Goal: Task Accomplishment & Management: Manage account settings

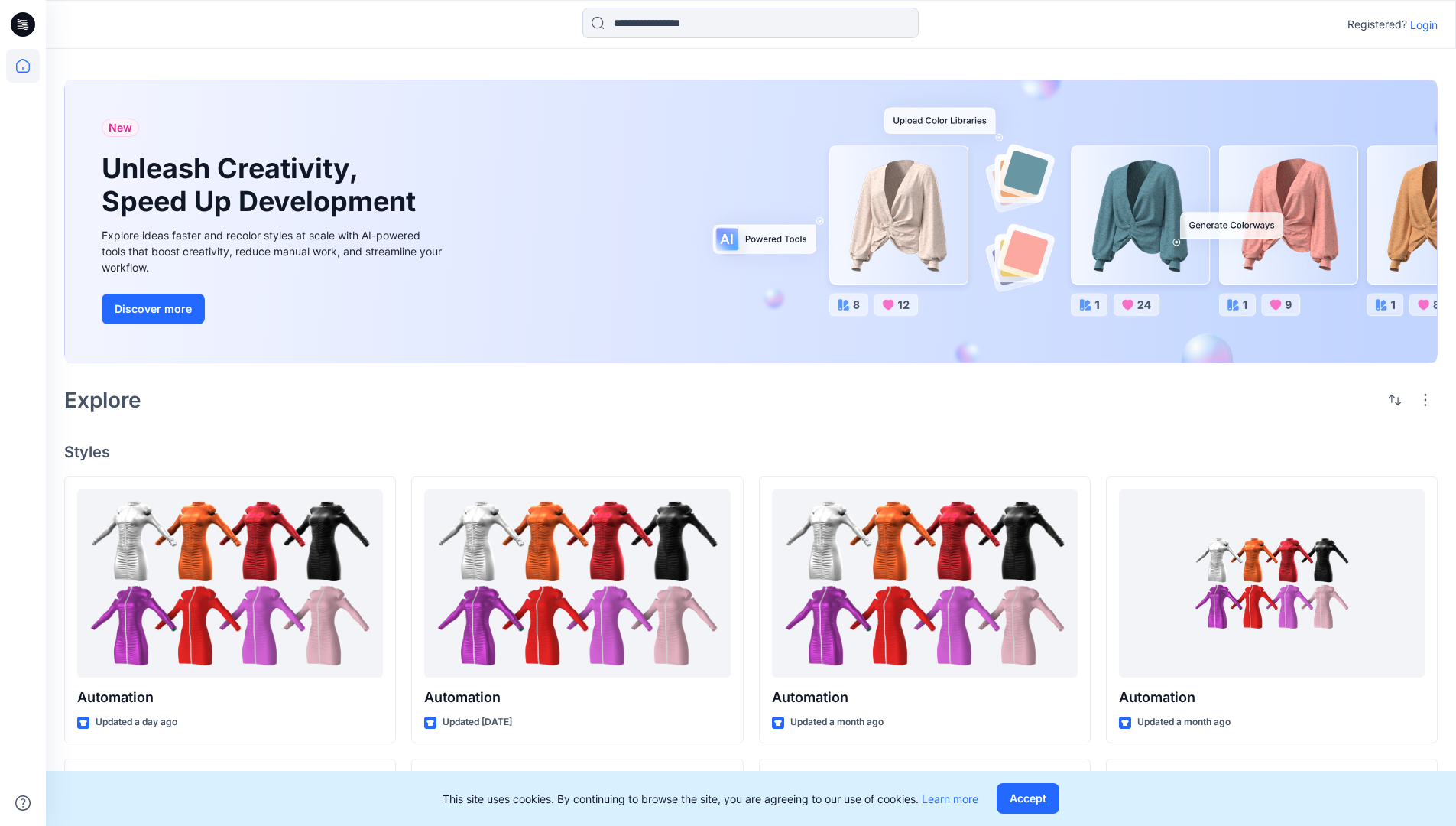
click at [1420, 25] on p "Login" at bounding box center [1424, 25] width 28 height 16
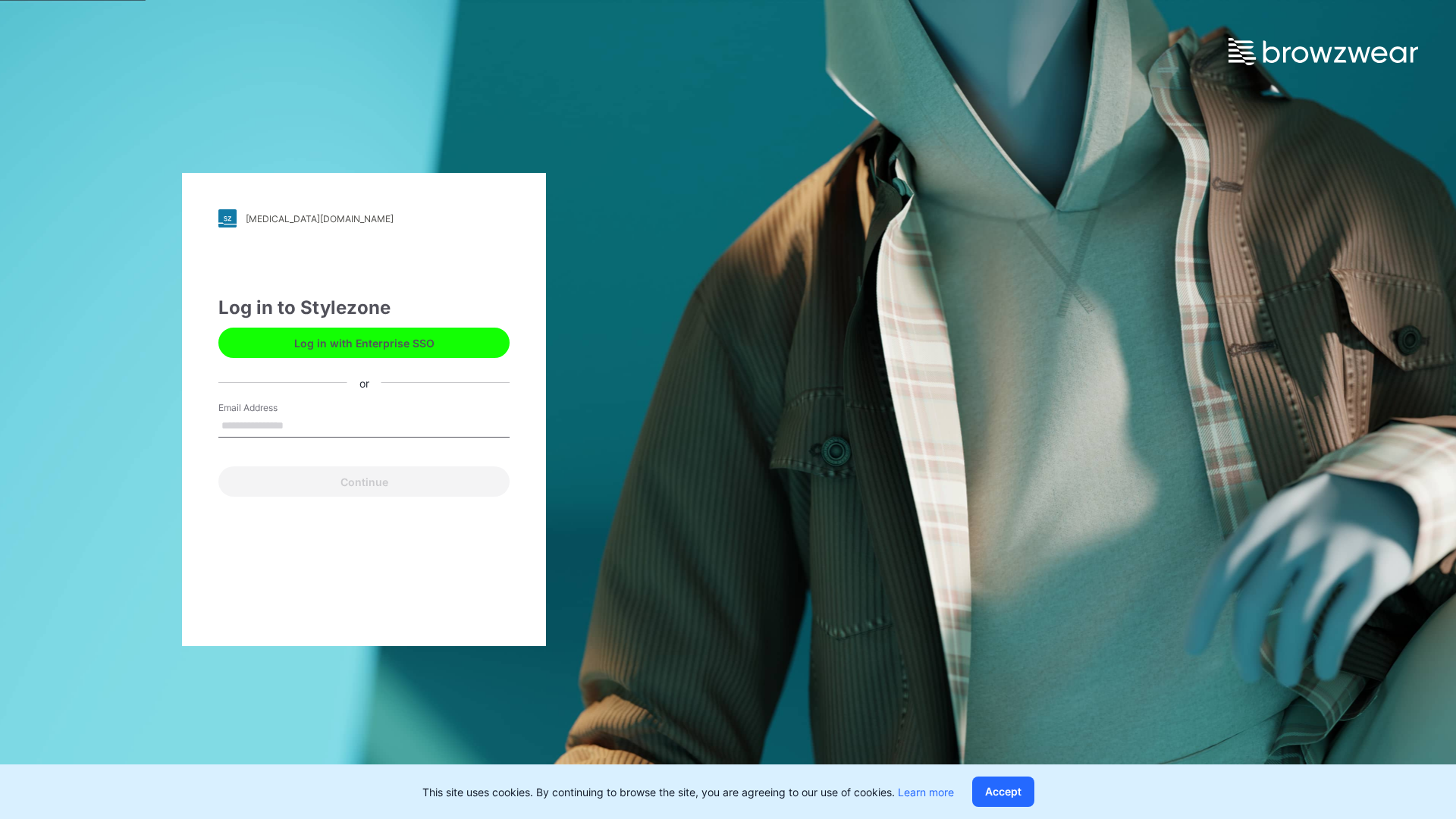
click at [300, 425] on input "Email Address" at bounding box center [363, 425] width 291 height 23
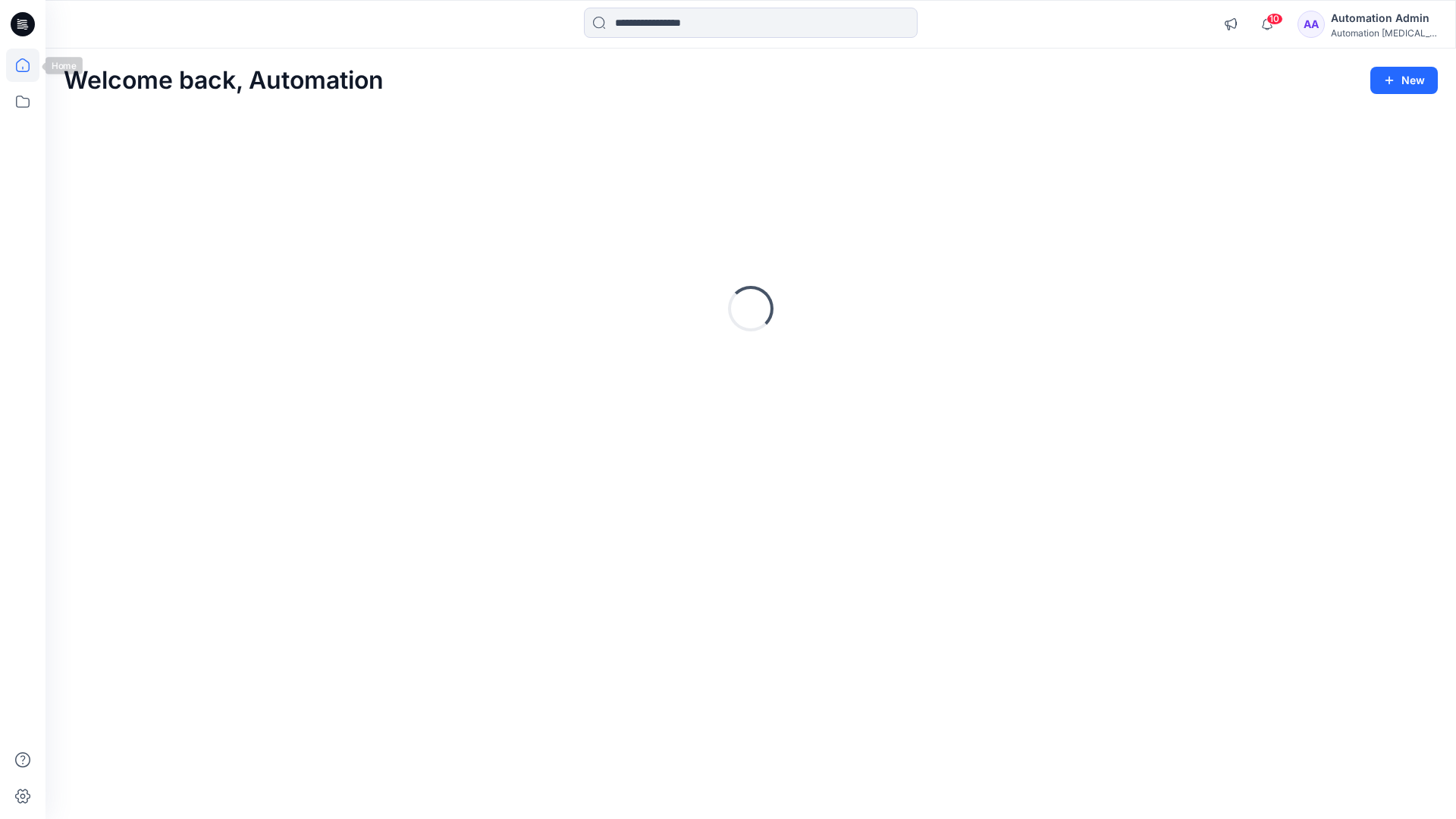
click at [29, 65] on icon at bounding box center [23, 65] width 13 height 13
click at [19, 97] on icon at bounding box center [23, 102] width 34 height 34
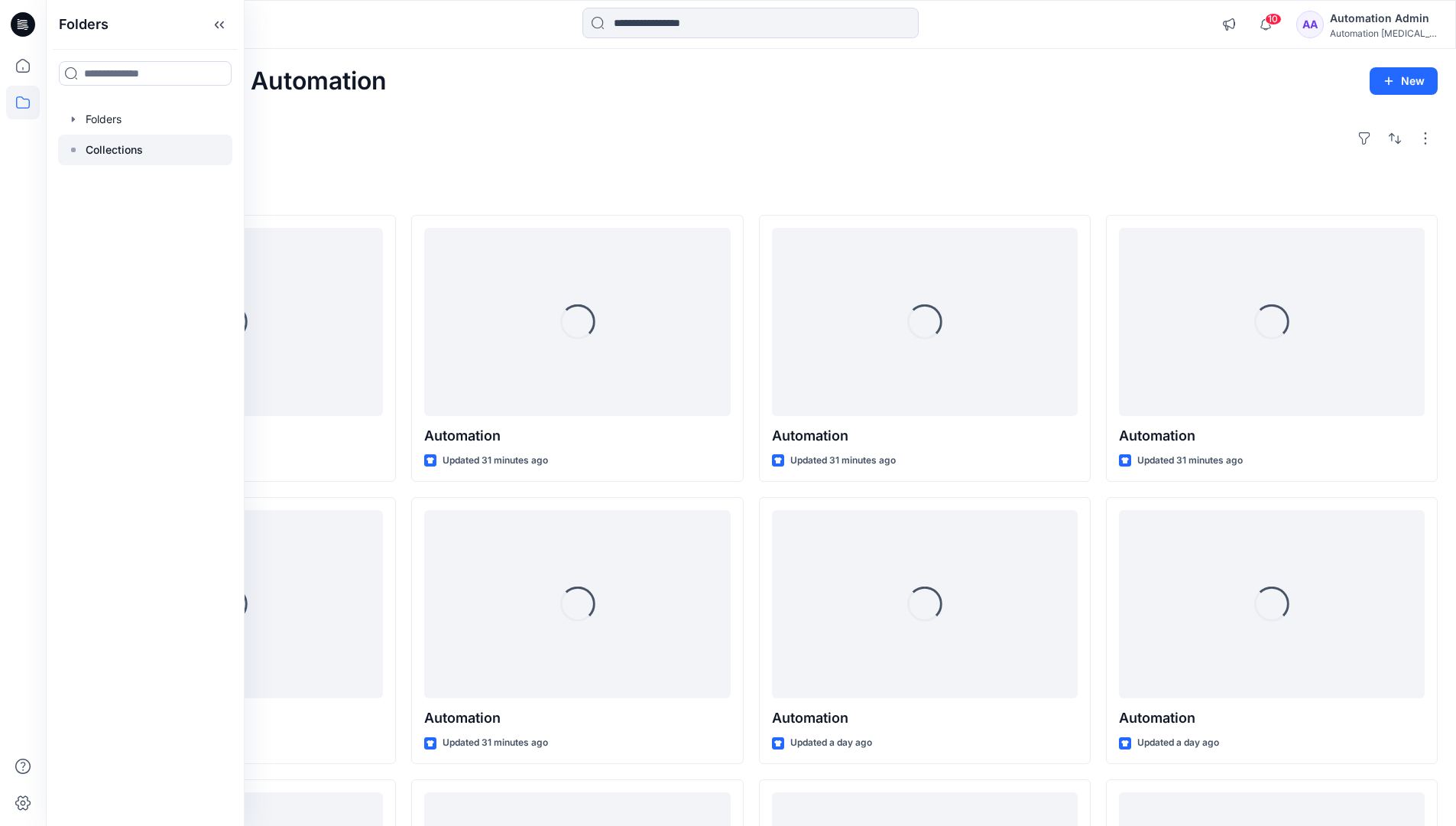
click at [102, 155] on p "Collections" at bounding box center [114, 150] width 58 height 19
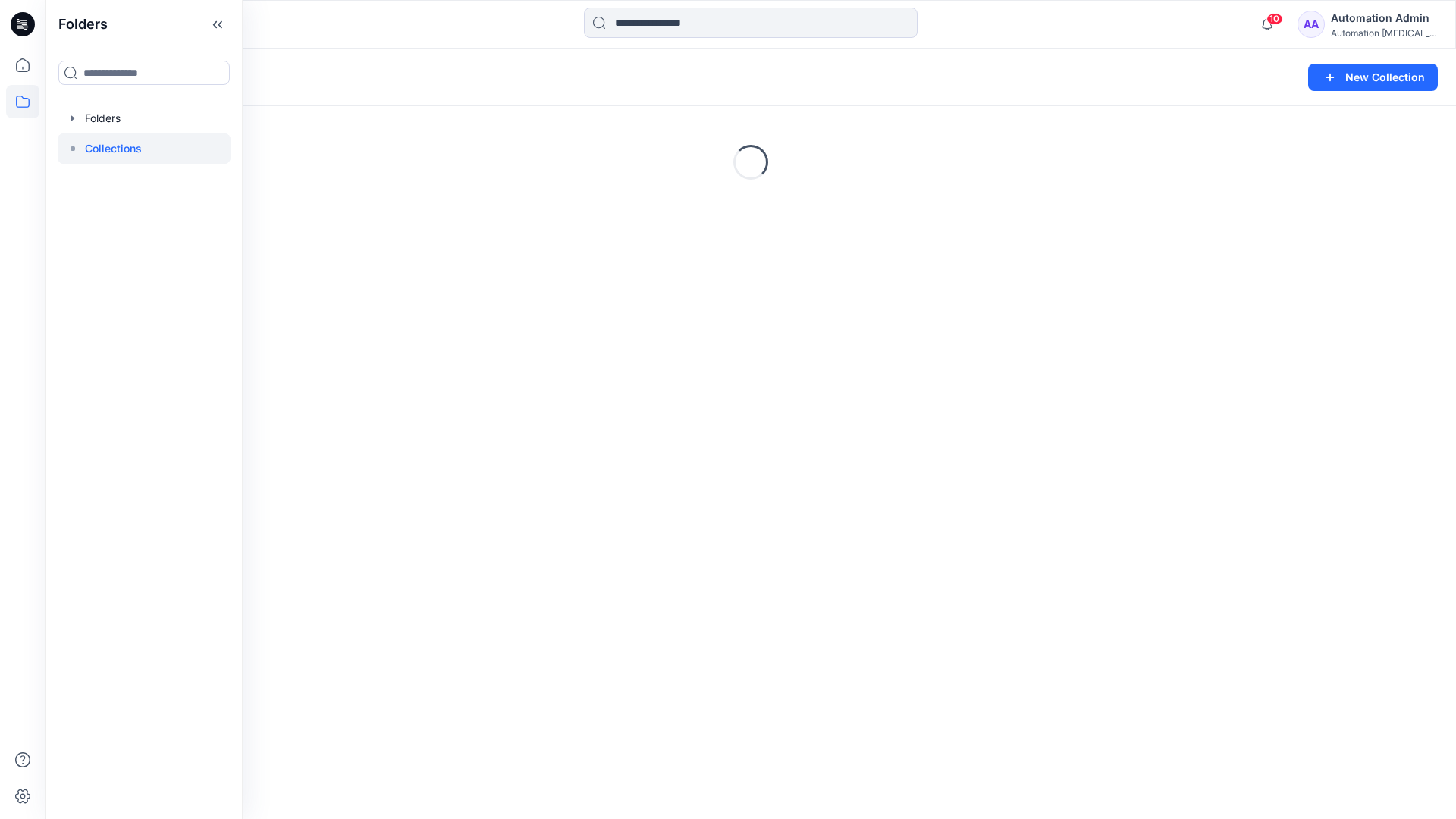
click at [1099, 204] on div "Loading..." at bounding box center [750, 162] width 1411 height 227
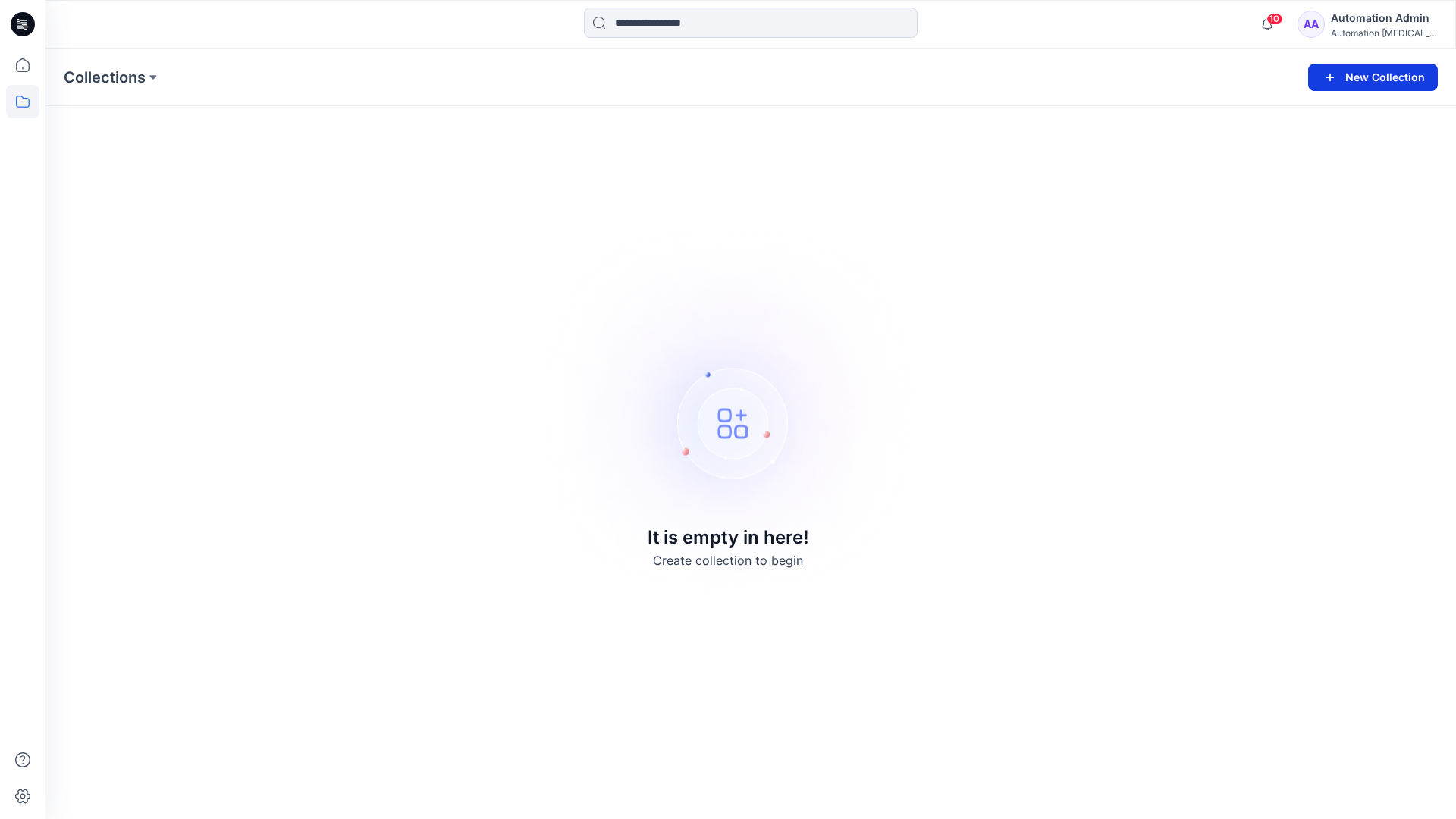
click at [1373, 74] on button "New Collection" at bounding box center [1373, 77] width 130 height 28
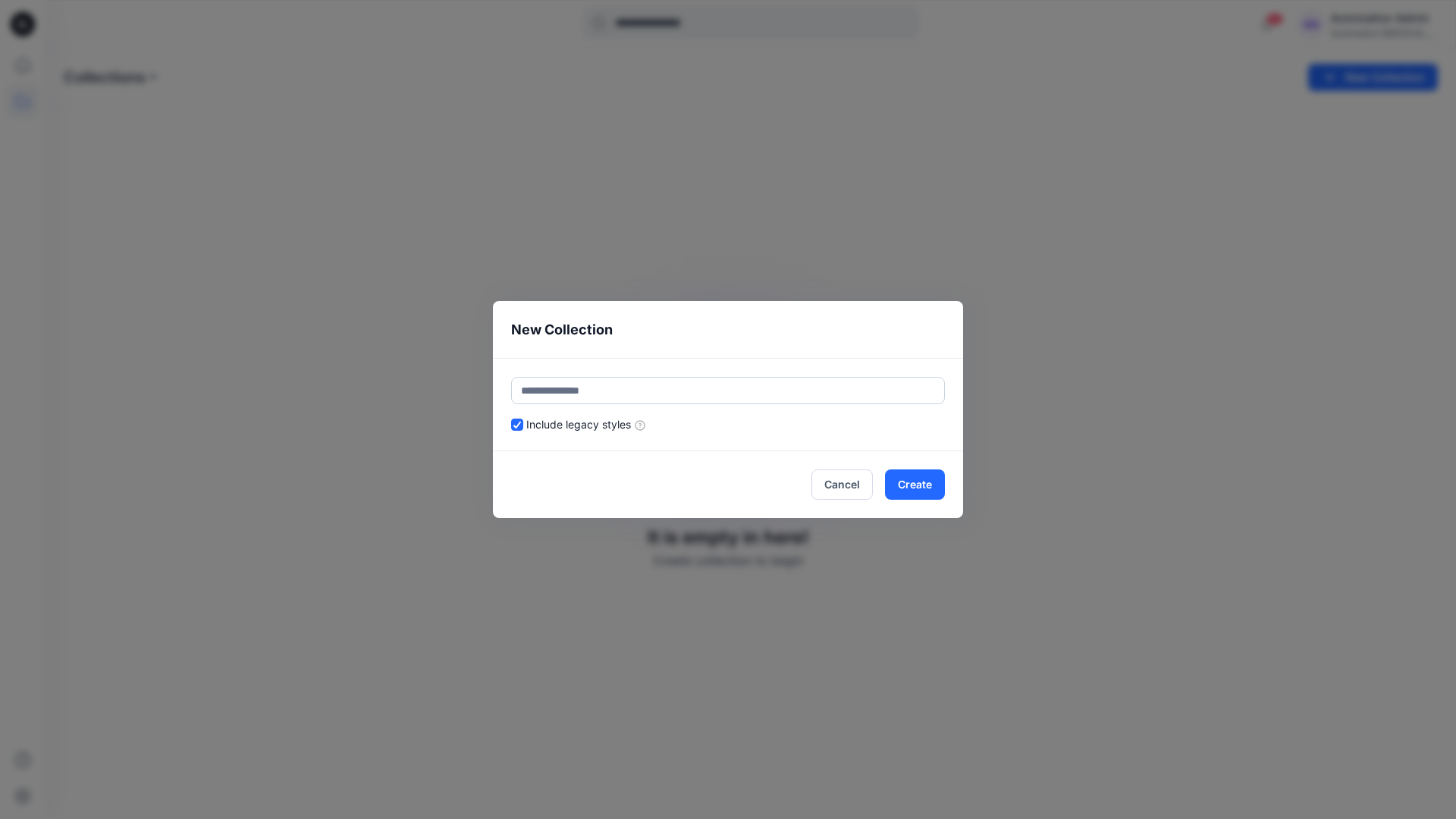
click at [759, 384] on input "text" at bounding box center [728, 390] width 434 height 28
type input "*********"
click at [908, 477] on button "Create" at bounding box center [915, 484] width 60 height 30
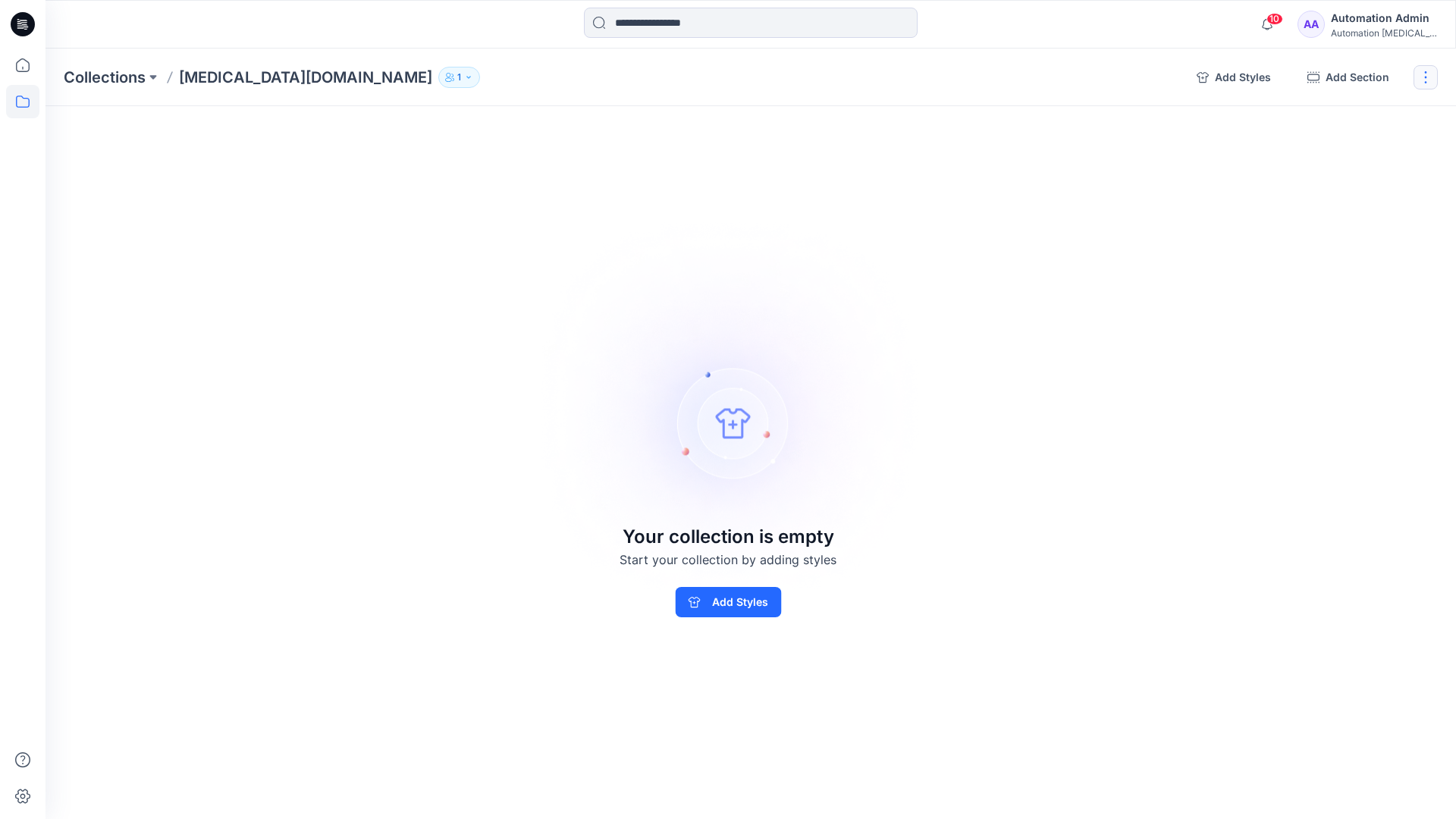
click at [1427, 82] on button "button" at bounding box center [1425, 77] width 24 height 24
click at [1364, 152] on button "Clone Collection" at bounding box center [1353, 146] width 164 height 28
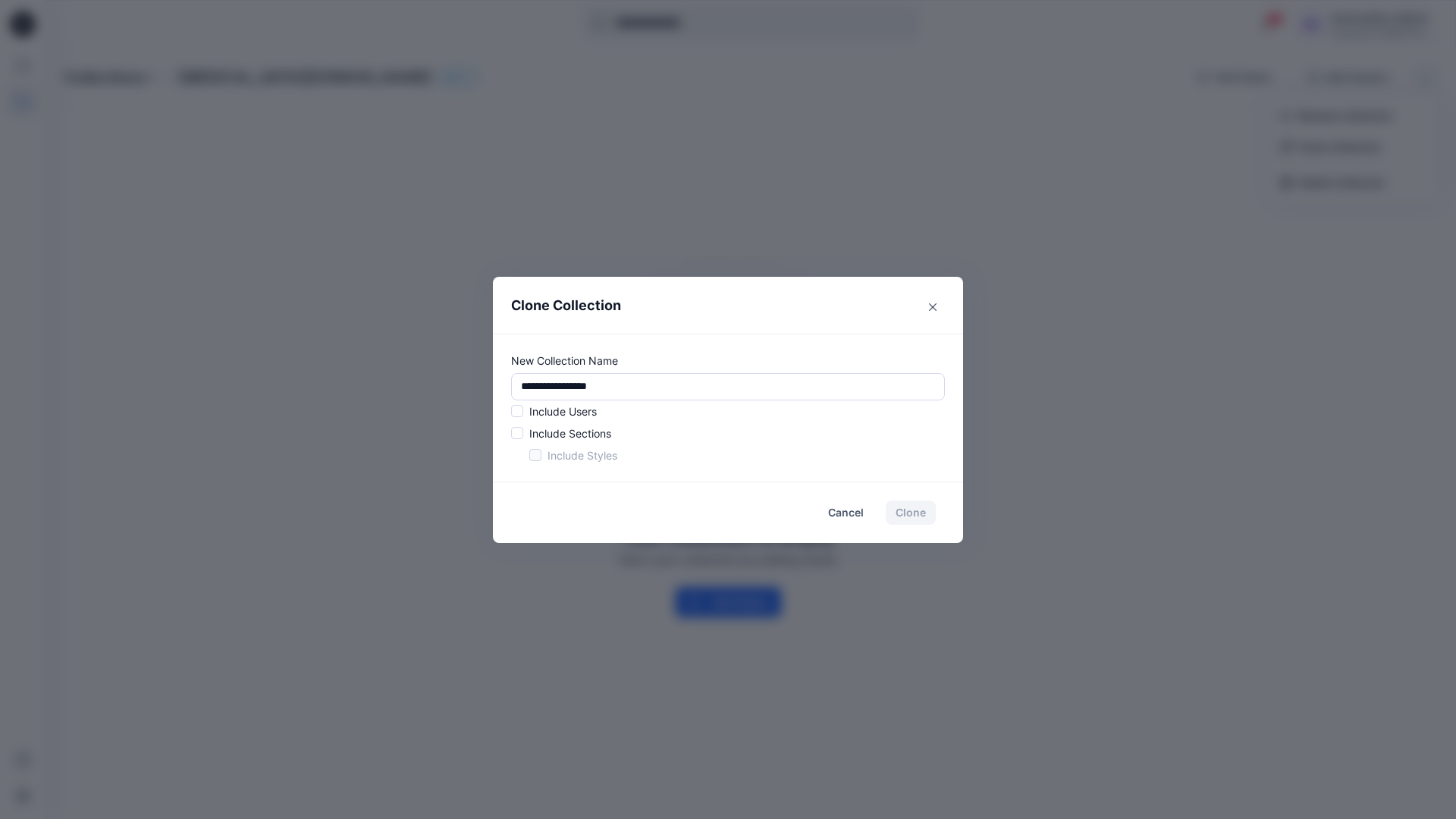
drag, startPoint x: 1364, startPoint y: 152, endPoint x: 479, endPoint y: 380, distance: 913.9
click at [479, 380] on div "**********" at bounding box center [728, 410] width 1456 height 819
type input "*"
click at [519, 414] on span at bounding box center [517, 411] width 12 height 12
click at [517, 436] on span at bounding box center [517, 433] width 12 height 12
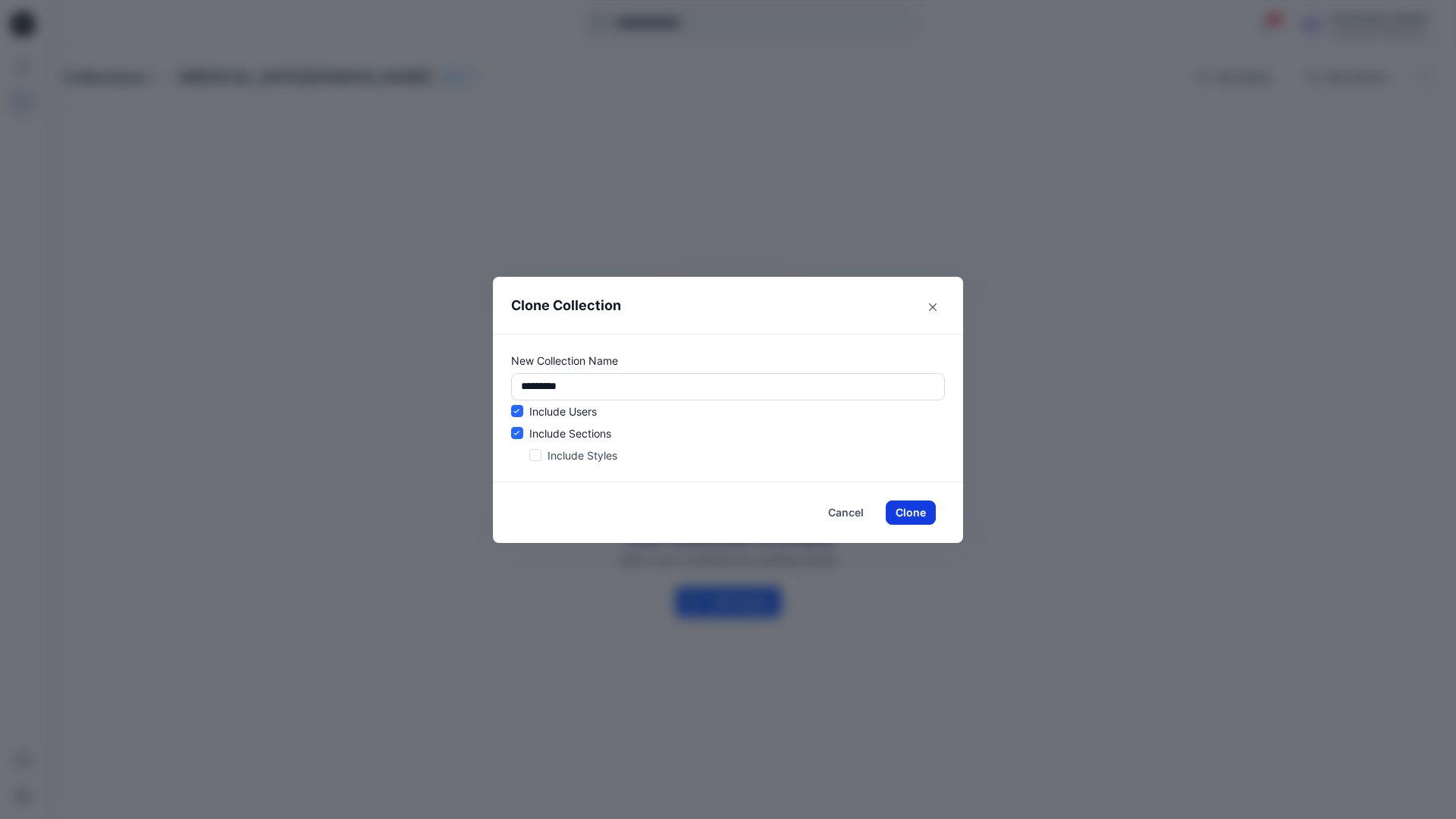
click at [905, 514] on button "Clone" at bounding box center [911, 512] width 50 height 24
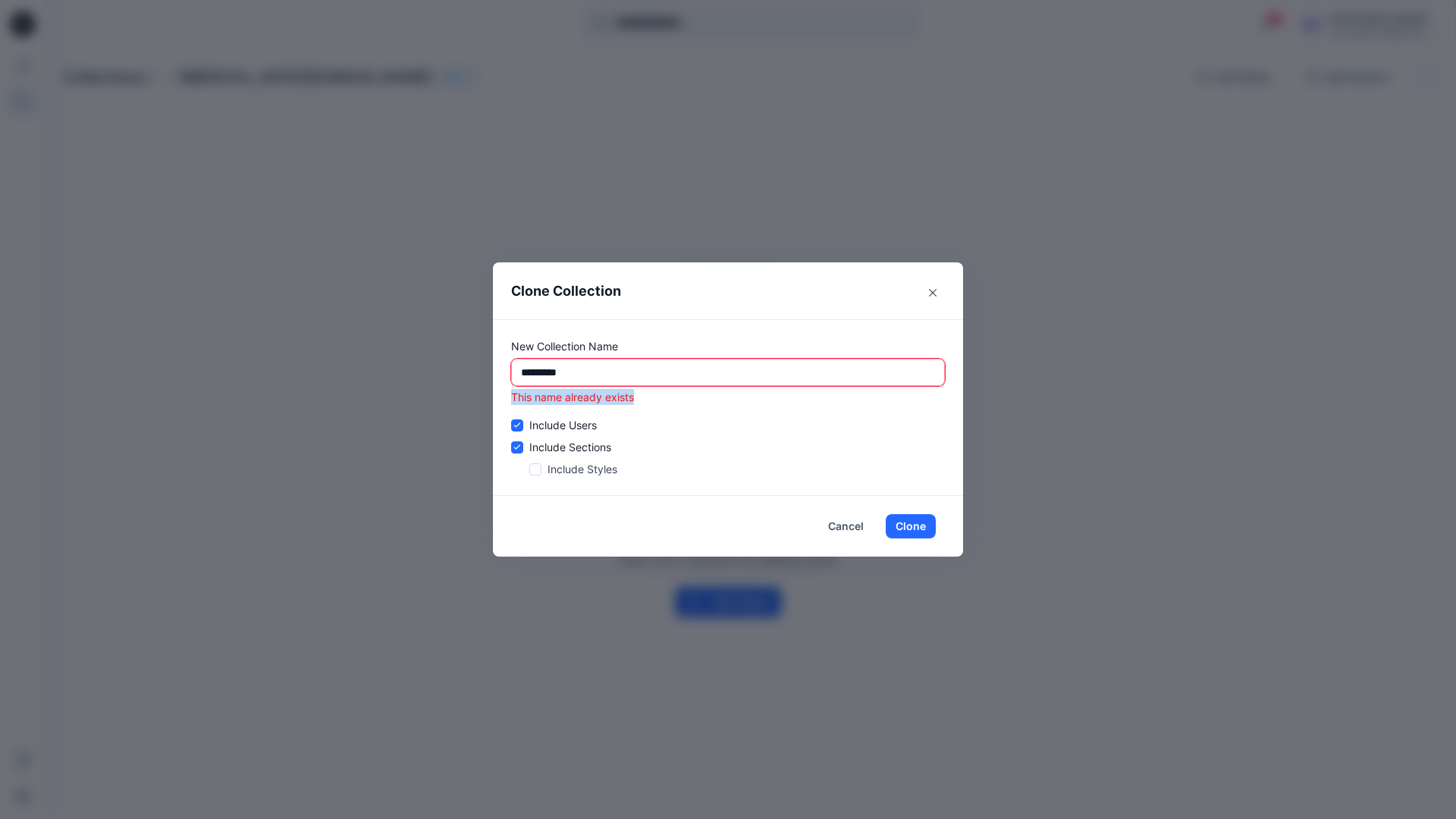
drag, startPoint x: 905, startPoint y: 514, endPoint x: 512, endPoint y: 400, distance: 409.2
click at [512, 400] on p "This name already exists" at bounding box center [728, 397] width 434 height 16
click at [644, 373] on input "*********" at bounding box center [728, 372] width 434 height 28
type input "*"
type input "**********"
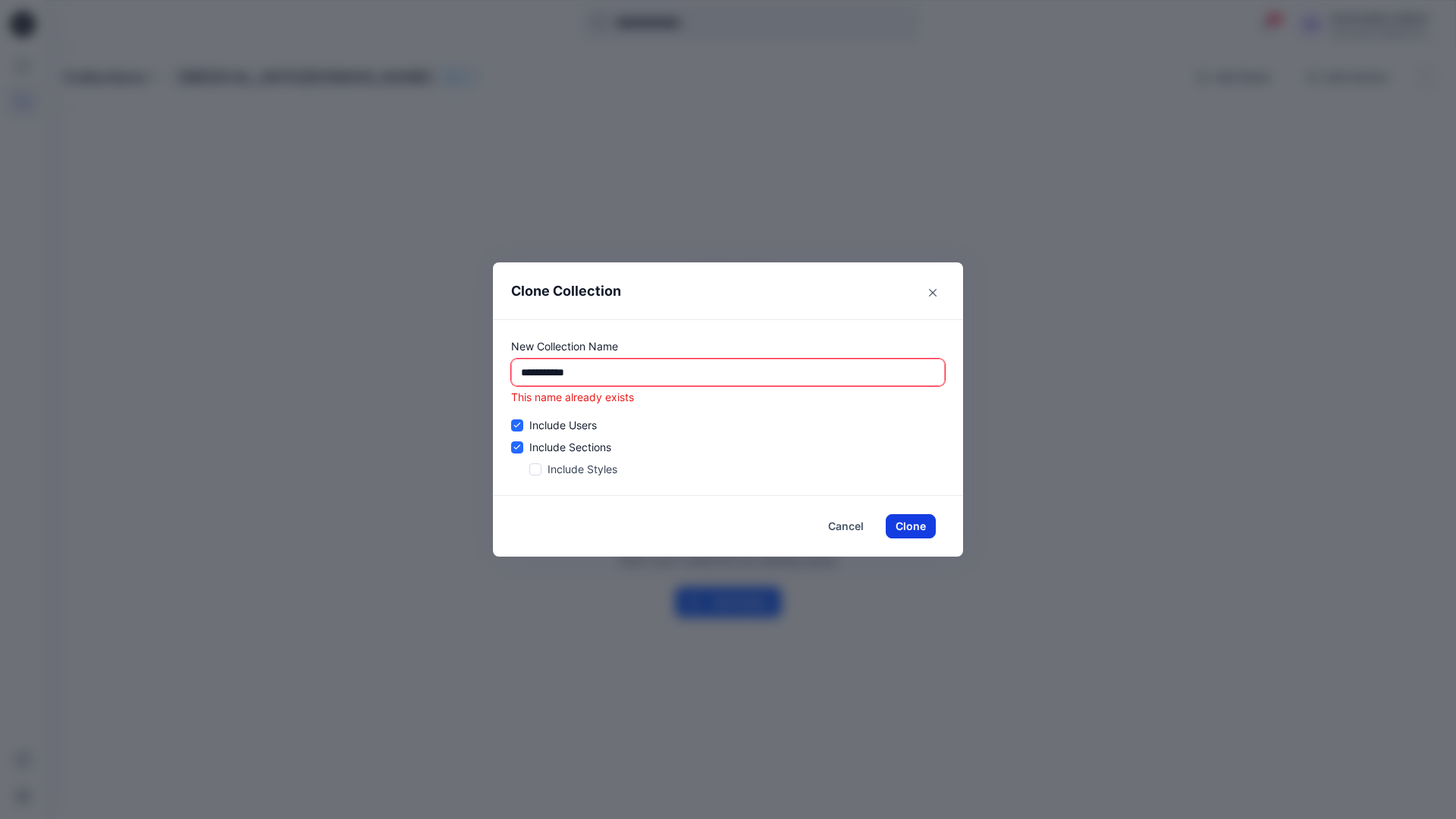
click at [918, 526] on button "Clone" at bounding box center [911, 526] width 50 height 24
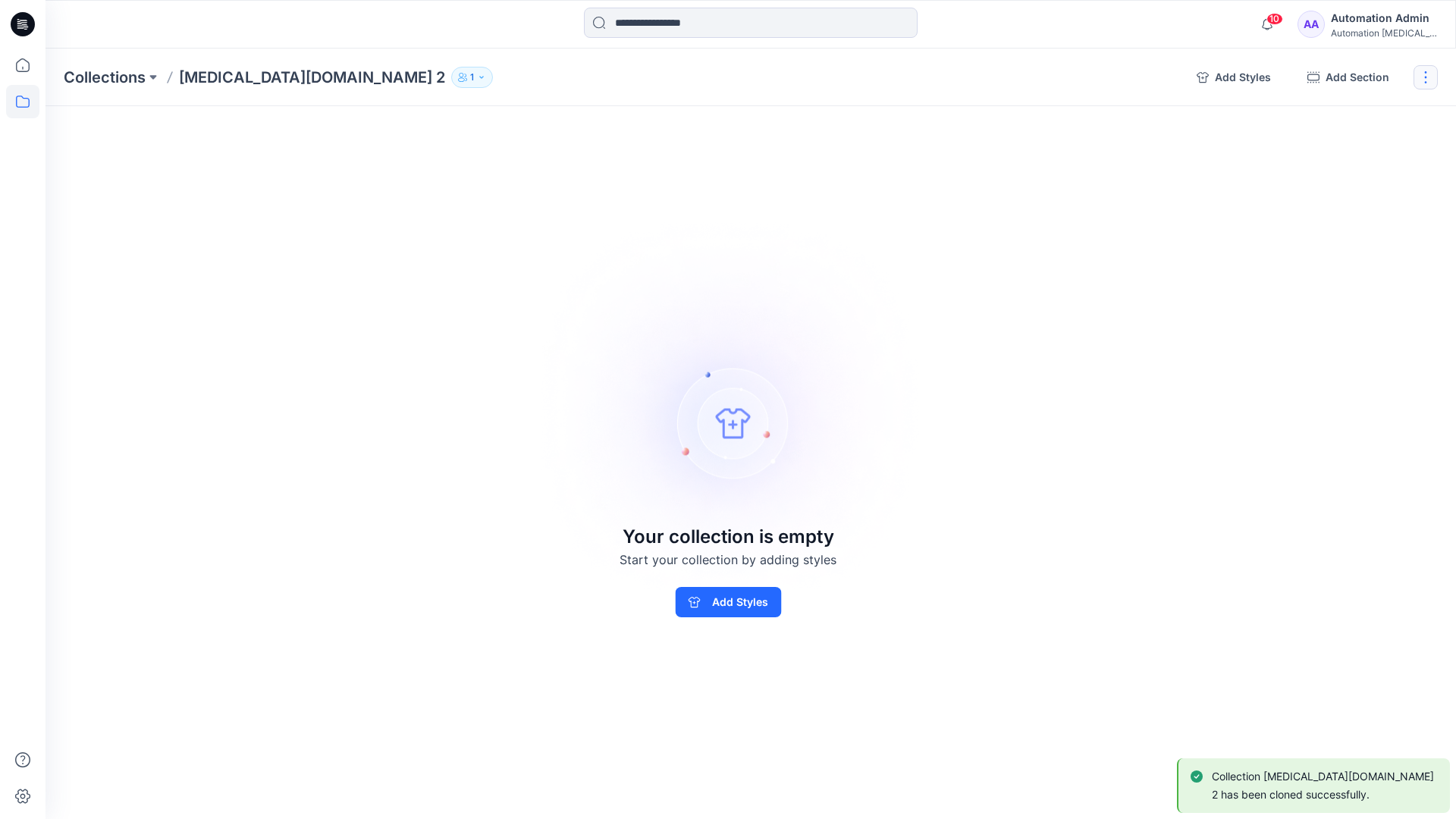
click at [1429, 78] on button "button" at bounding box center [1425, 77] width 24 height 24
click at [1366, 181] on button "Delete Collection" at bounding box center [1353, 182] width 164 height 28
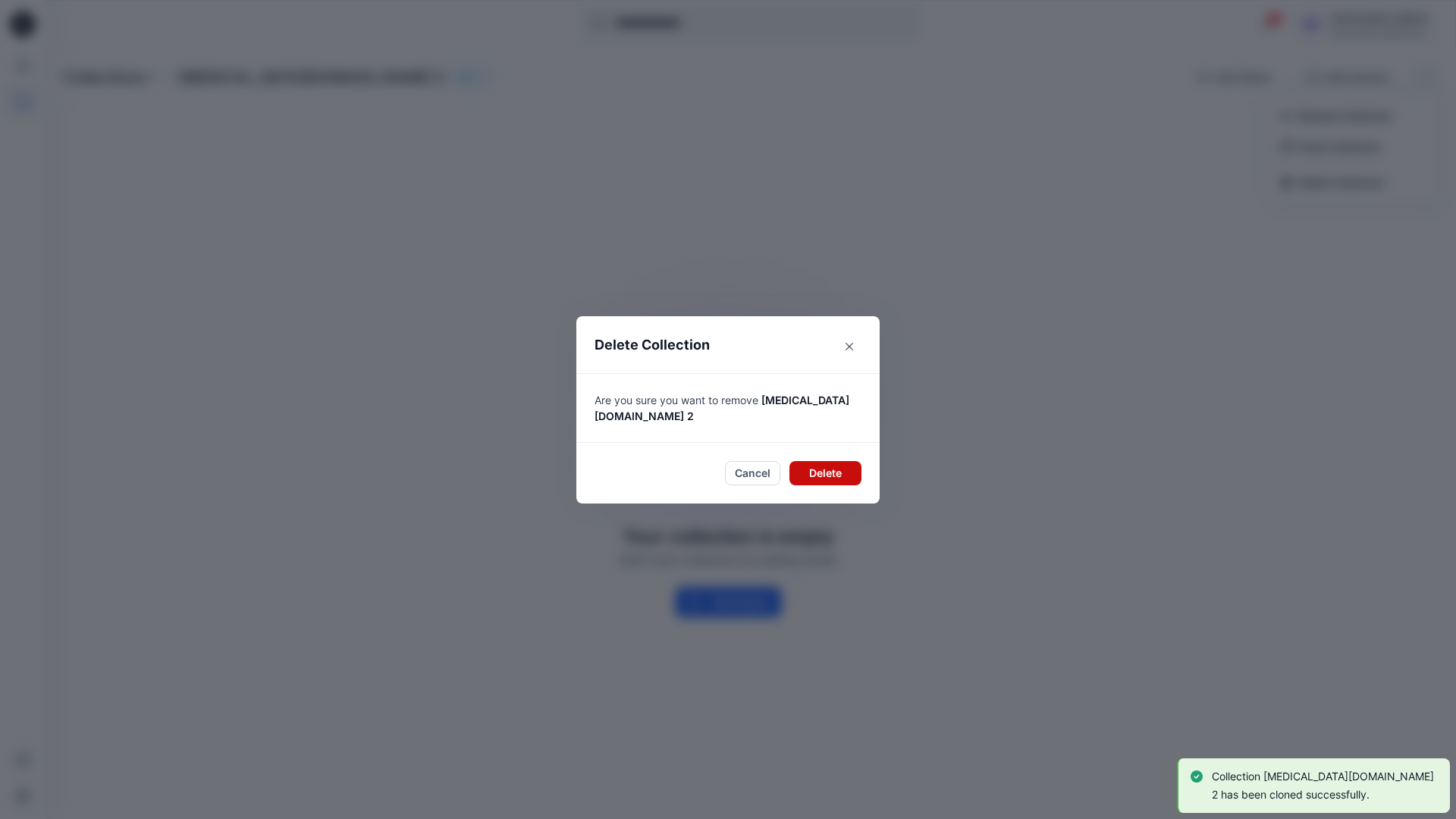
click at [838, 466] on button "Delete" at bounding box center [826, 472] width 72 height 24
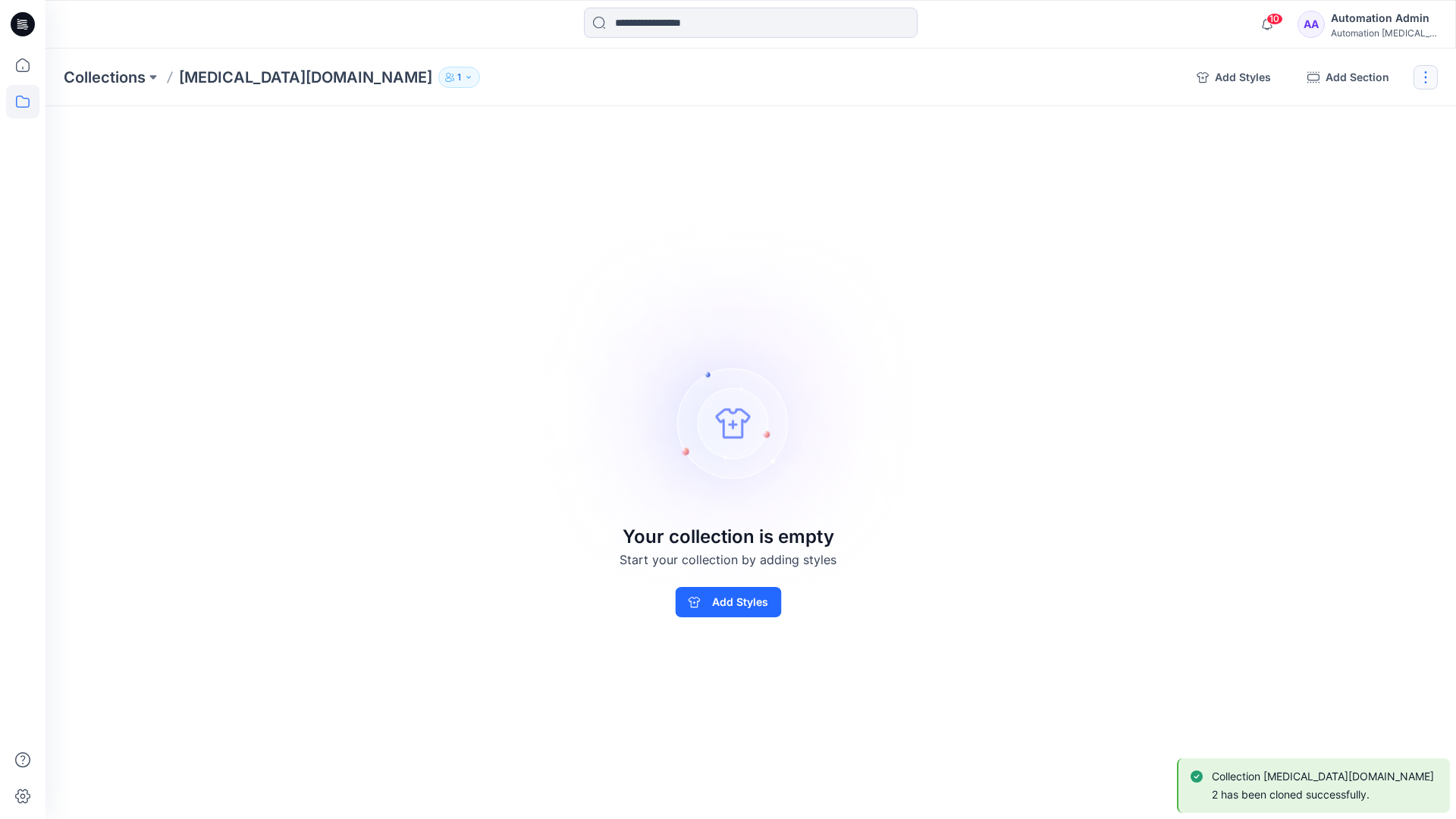
click at [1431, 76] on button "button" at bounding box center [1425, 77] width 24 height 24
click at [1338, 185] on button "Delete Collection" at bounding box center [1353, 182] width 164 height 28
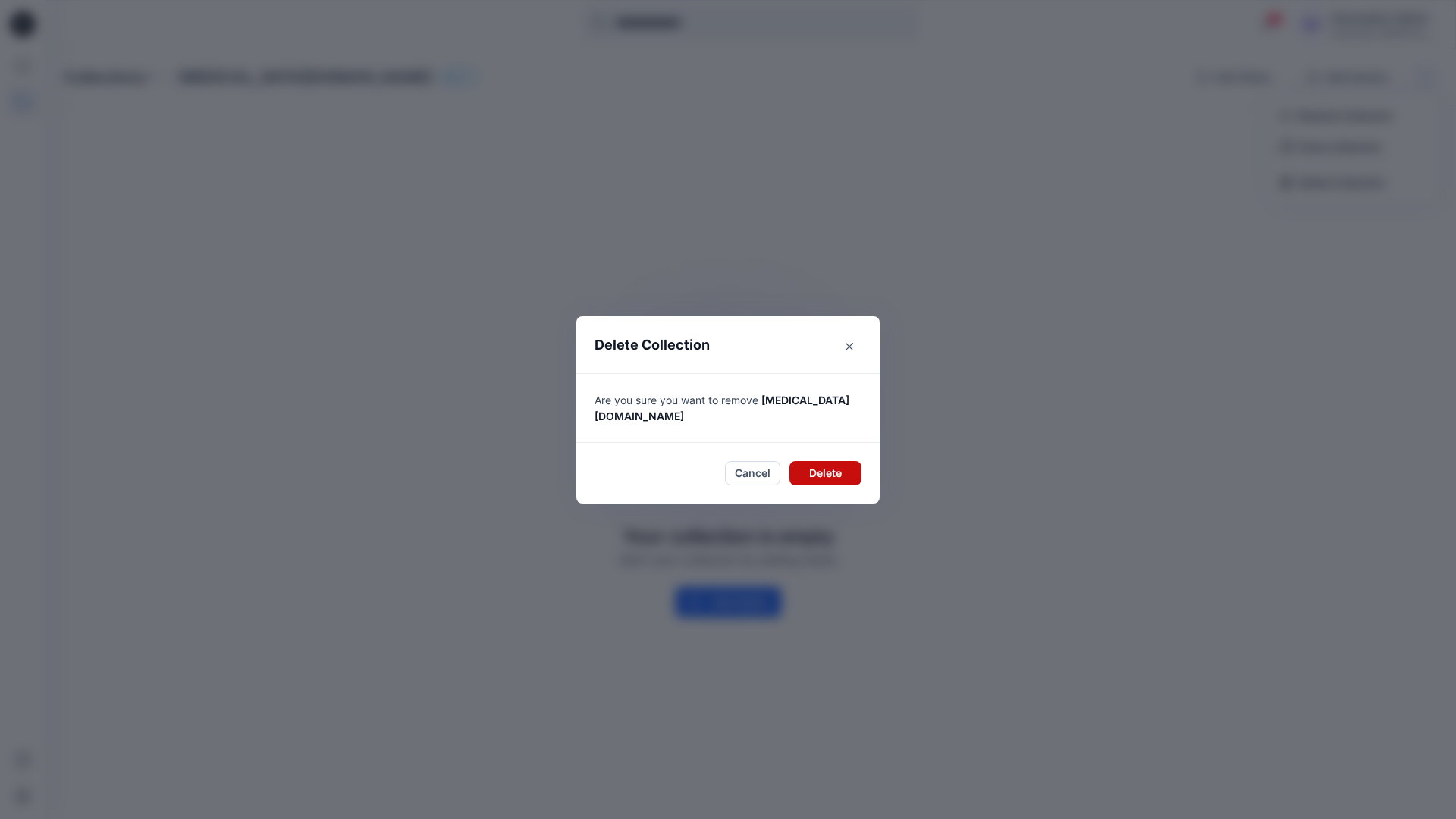
click at [822, 461] on button "Delete" at bounding box center [826, 472] width 72 height 24
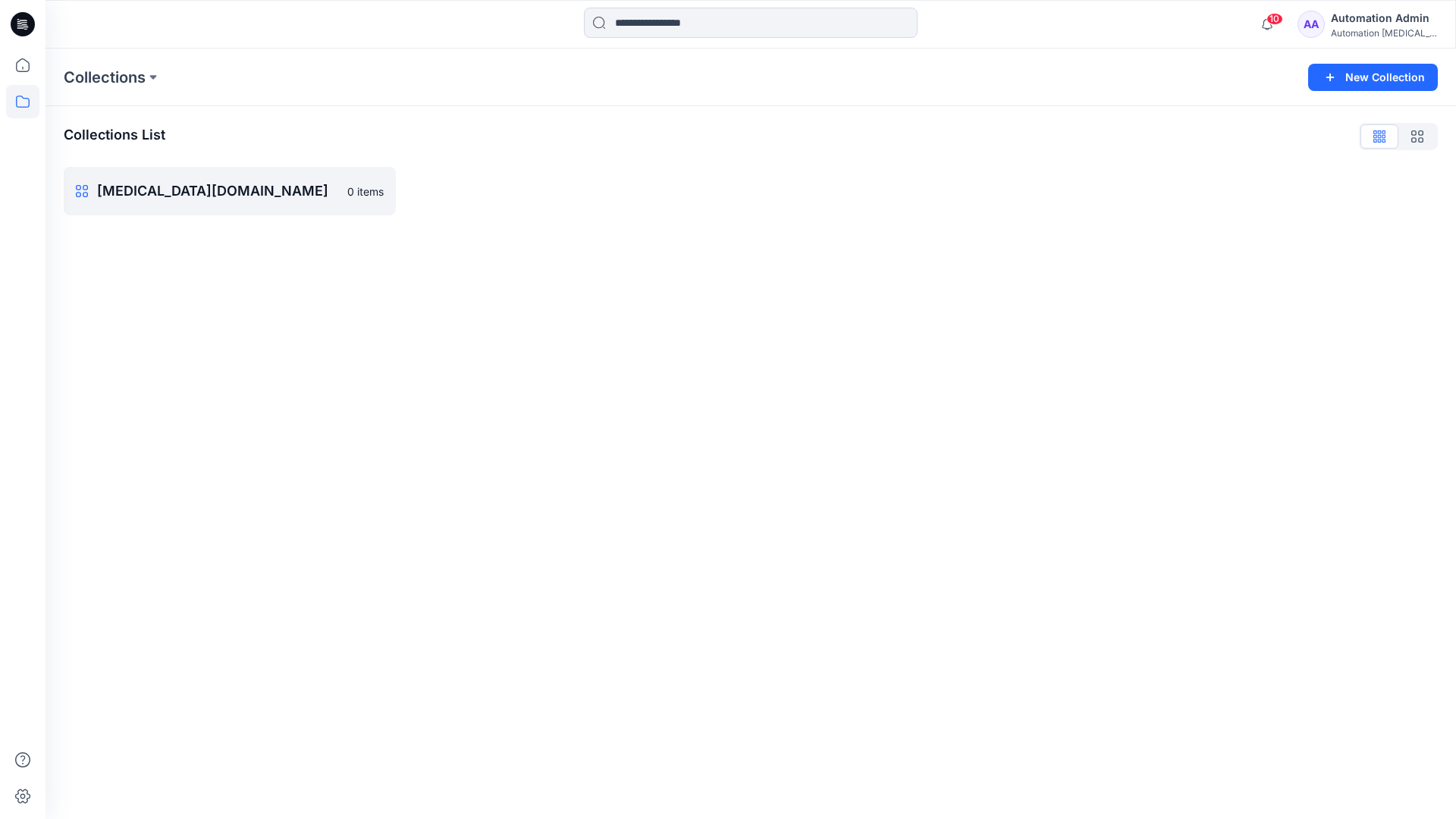
click at [1369, 18] on div "Automation Admin" at bounding box center [1384, 18] width 107 height 18
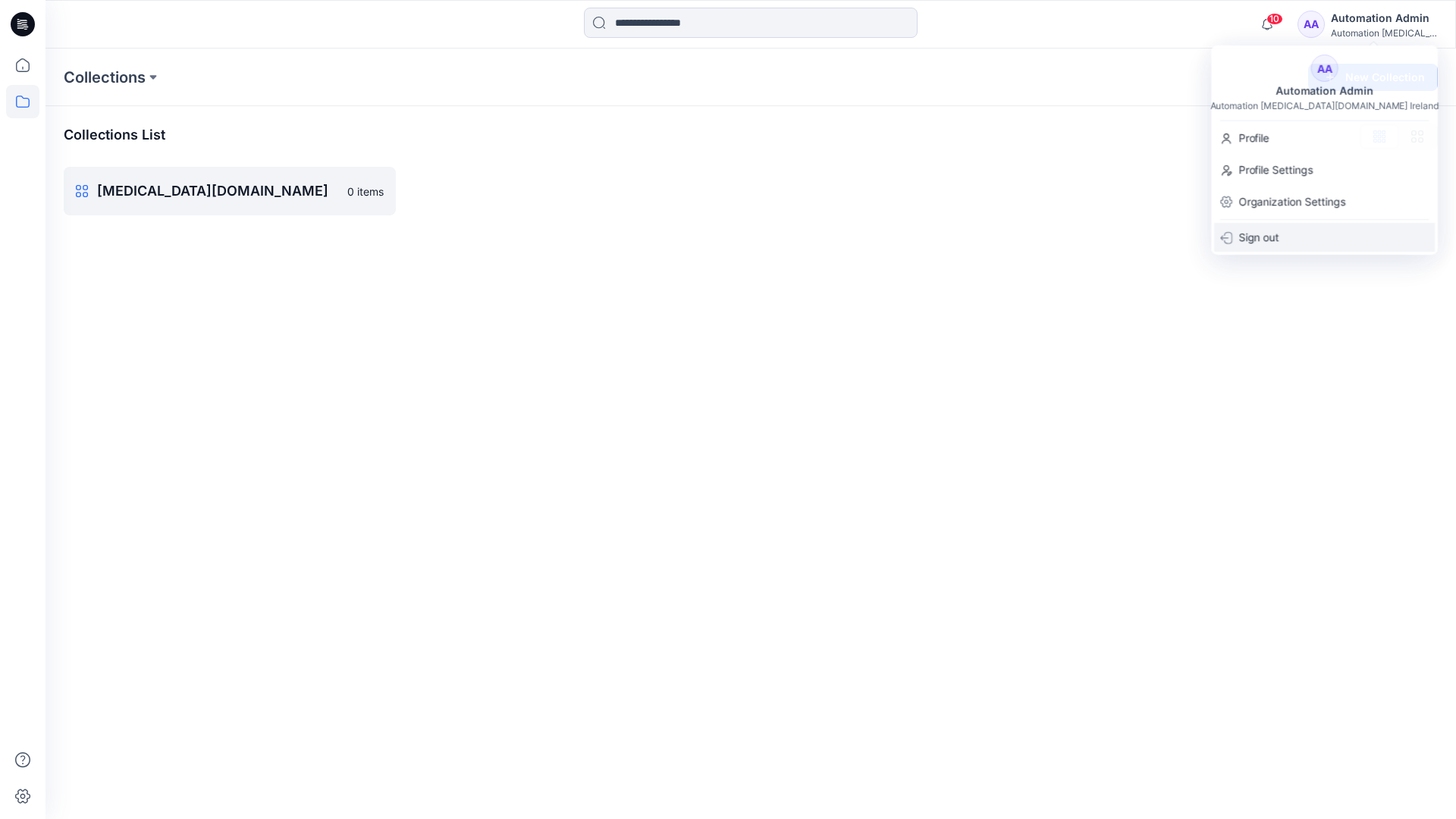
click at [1279, 232] on div "Sign out" at bounding box center [1324, 237] width 221 height 29
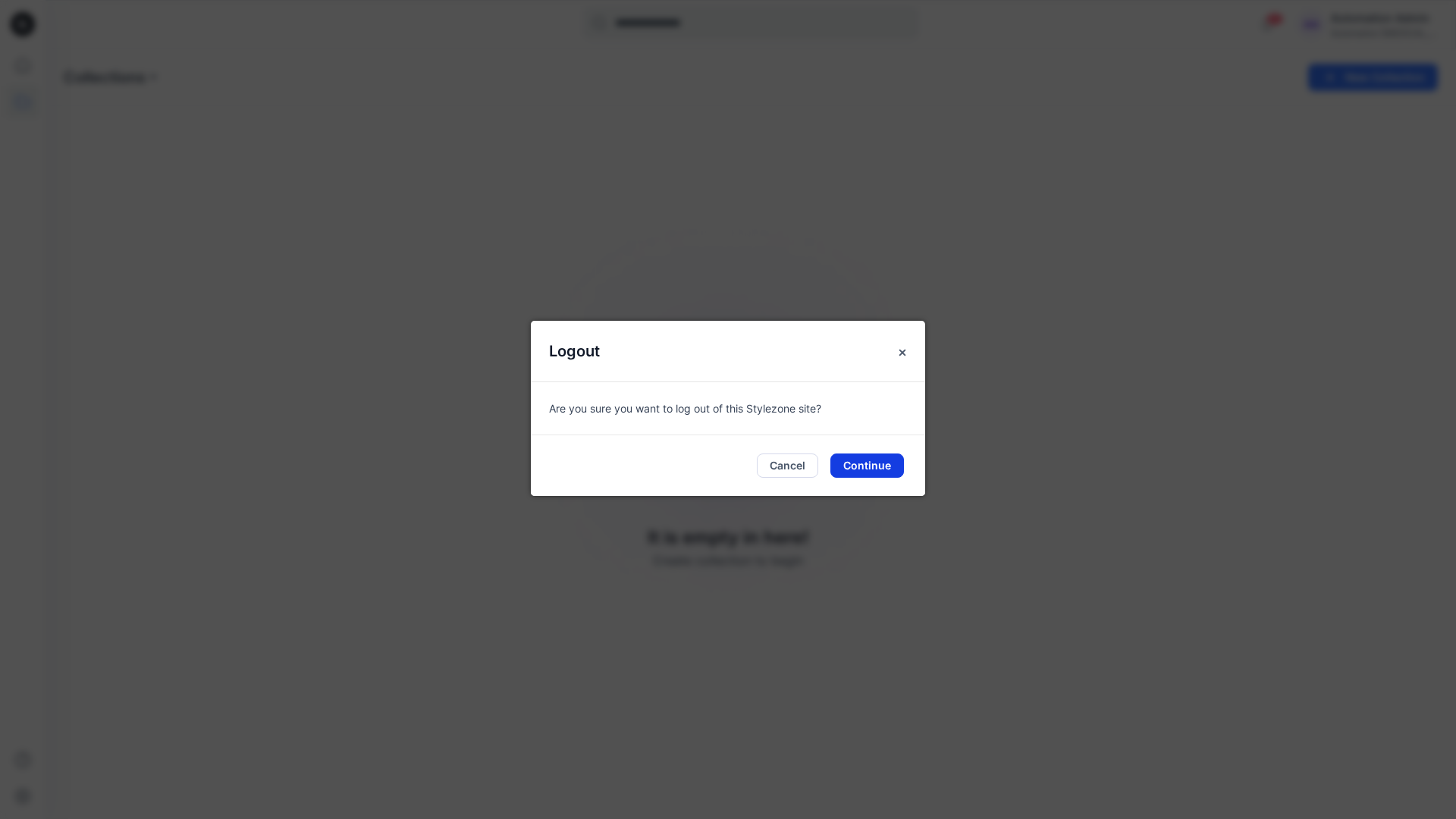
click at [889, 459] on button "Continue" at bounding box center [868, 465] width 74 height 24
